Goal: Check status: Check status

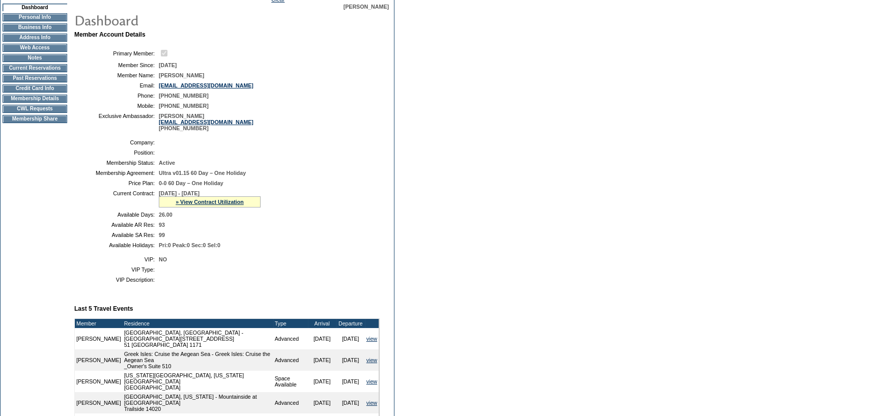
scroll to position [102, 0]
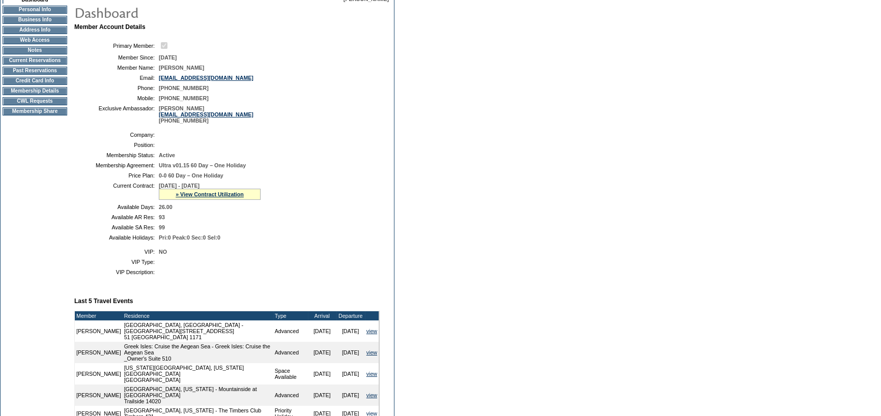
click at [209, 200] on div "» View Contract Utilization" at bounding box center [210, 194] width 102 height 11
click at [213, 192] on div "» View Contract Utilization" at bounding box center [210, 194] width 102 height 11
click at [210, 197] on link "» View Contract Utilization" at bounding box center [210, 194] width 68 height 6
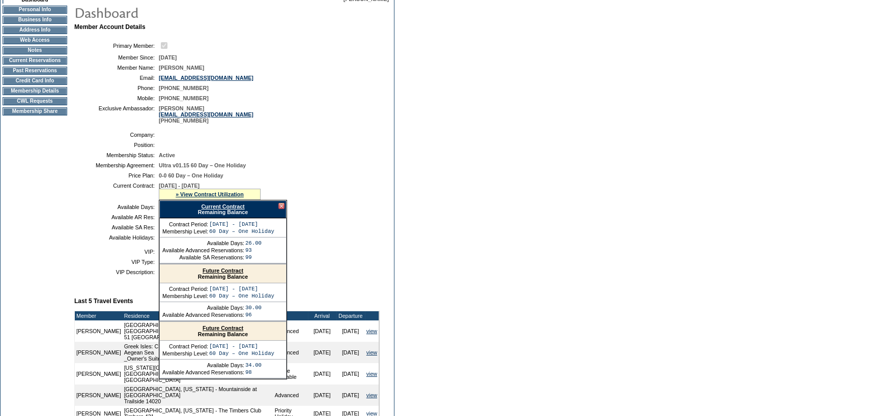
click at [208, 208] on link "Current Contract" at bounding box center [222, 206] width 43 height 6
click at [97, 175] on td "Price Plan:" at bounding box center [116, 175] width 76 height 6
drag, startPoint x: 278, startPoint y: 208, endPoint x: 286, endPoint y: 207, distance: 8.2
click at [278, 208] on div at bounding box center [281, 206] width 6 height 6
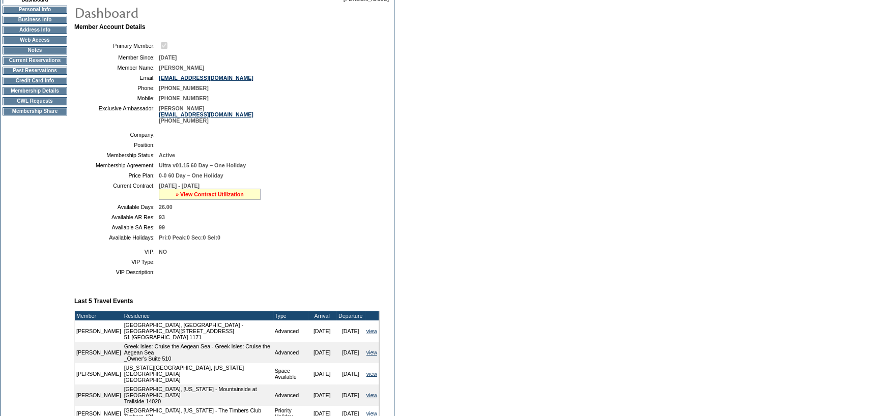
click at [205, 196] on link "» View Contract Utilization" at bounding box center [210, 194] width 68 height 6
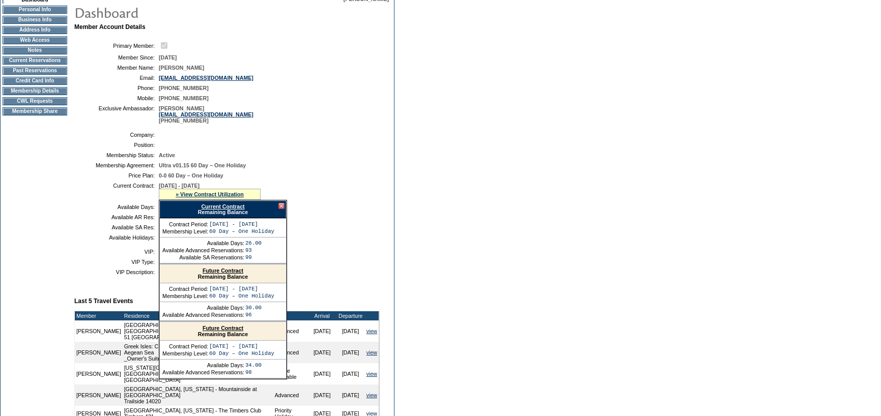
click at [211, 331] on link "Future Contract" at bounding box center [222, 328] width 41 height 6
click at [65, 178] on td "Dashboard Personal Info Business Info Address Info Web Access Notes Current Res…" at bounding box center [35, 291] width 69 height 590
click at [237, 274] on link "Future Contract" at bounding box center [222, 271] width 41 height 6
click at [282, 213] on div "Current Contract Remaining Balance" at bounding box center [222, 209] width 127 height 18
click at [282, 208] on div at bounding box center [281, 206] width 6 height 6
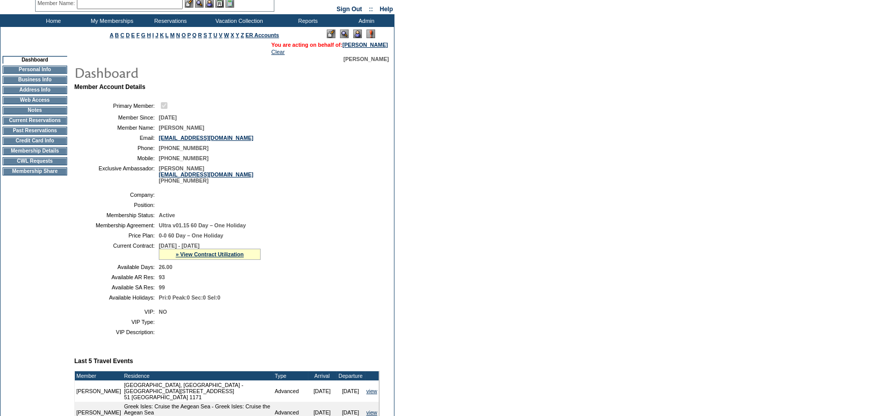
scroll to position [0, 0]
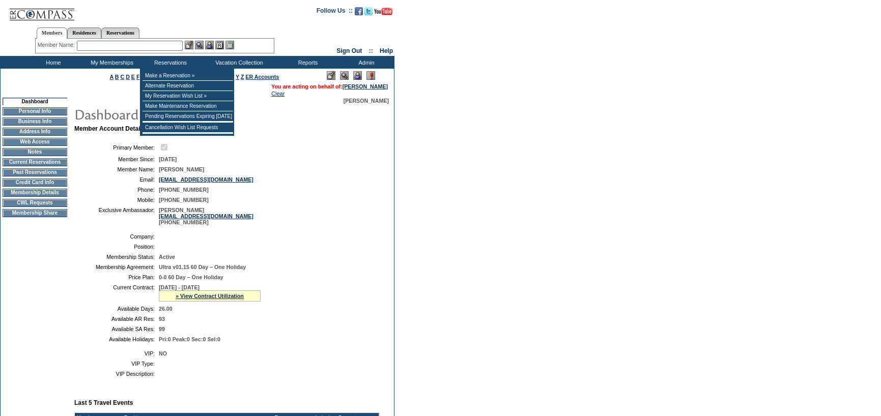
click at [158, 42] on input "text" at bounding box center [130, 46] width 106 height 10
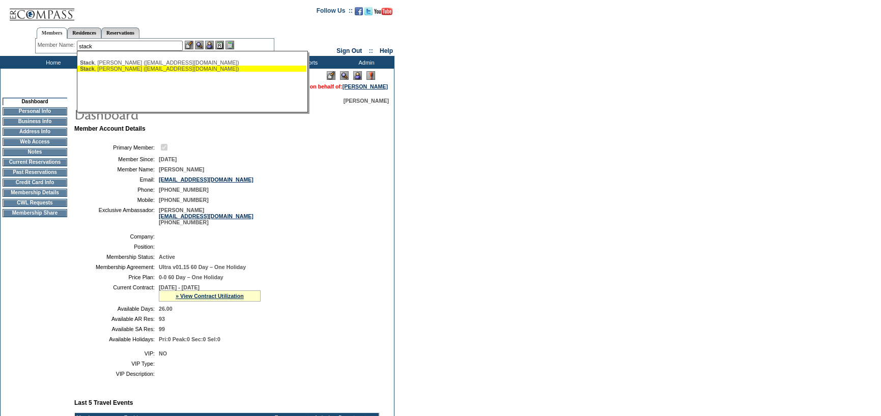
click at [132, 70] on div "Stack , Victoria (vstack@aol.com)" at bounding box center [192, 69] width 224 height 6
type input "Stack, Victoria (vstack@aol.com)"
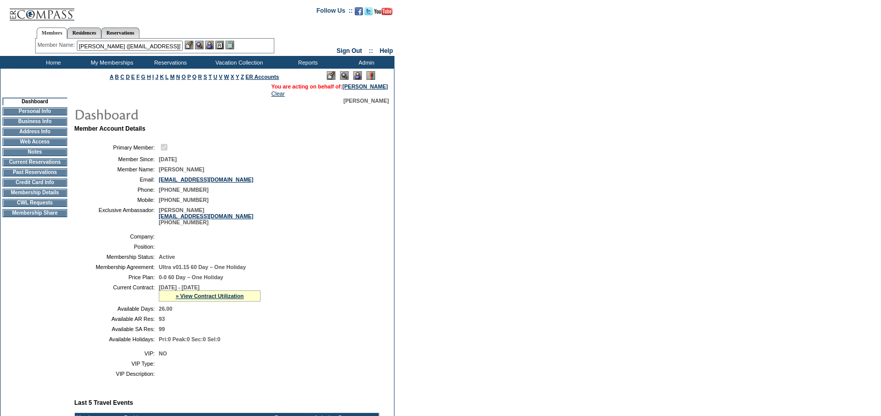
click at [209, 45] on img at bounding box center [209, 45] width 9 height 9
click at [200, 47] on img at bounding box center [199, 45] width 9 height 9
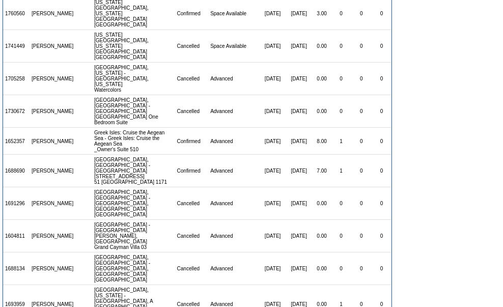
scroll to position [446, 0]
